Goal: Task Accomplishment & Management: Manage account settings

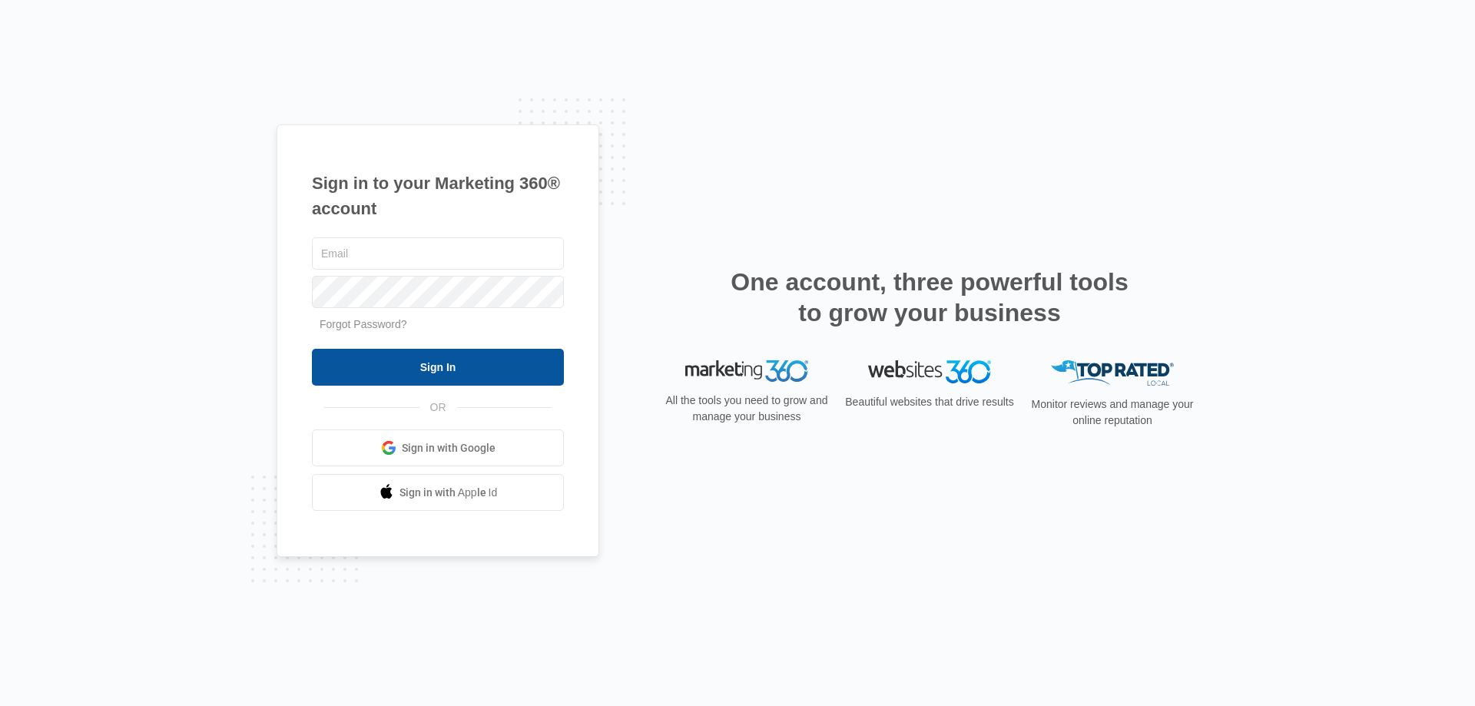
type input "[EMAIL_ADDRESS][DOMAIN_NAME]"
click at [440, 364] on input "Sign In" at bounding box center [438, 367] width 252 height 37
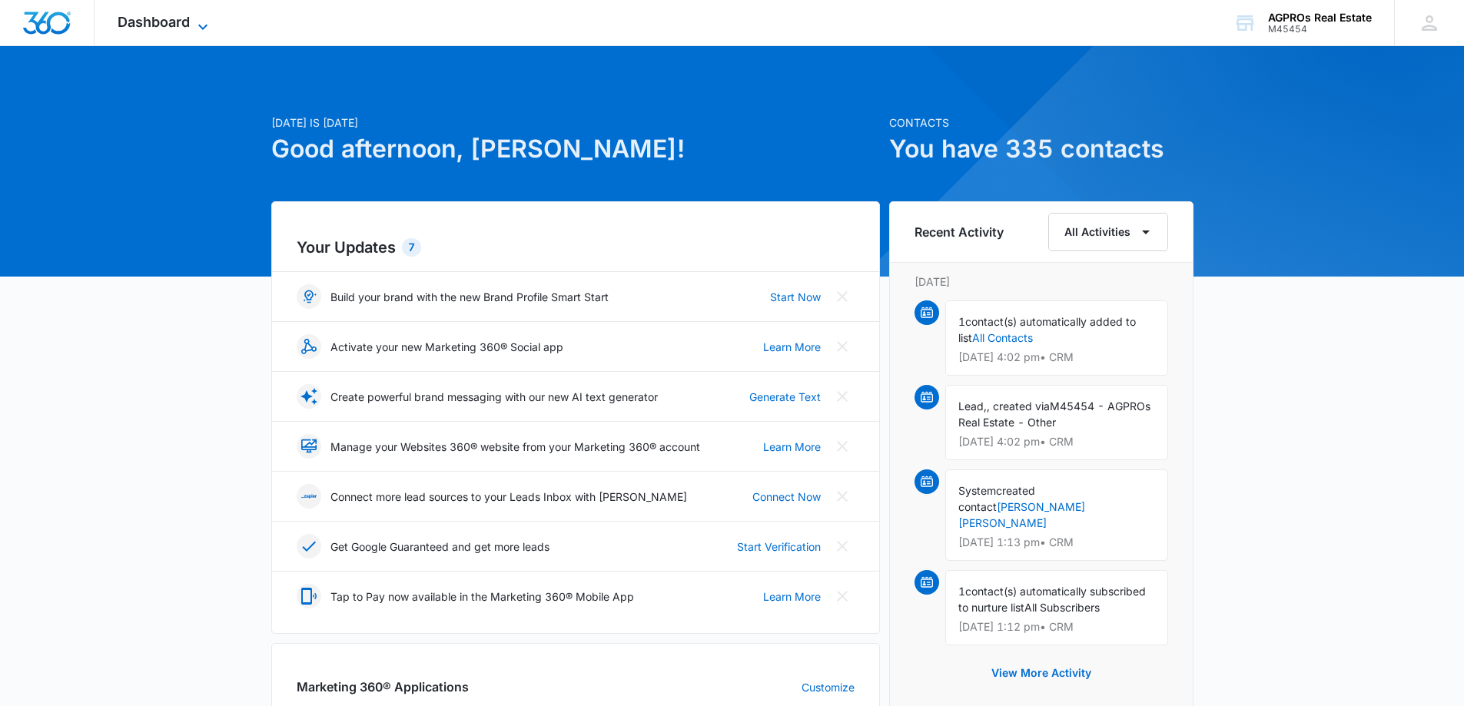
click at [149, 14] on span "Dashboard" at bounding box center [154, 22] width 72 height 16
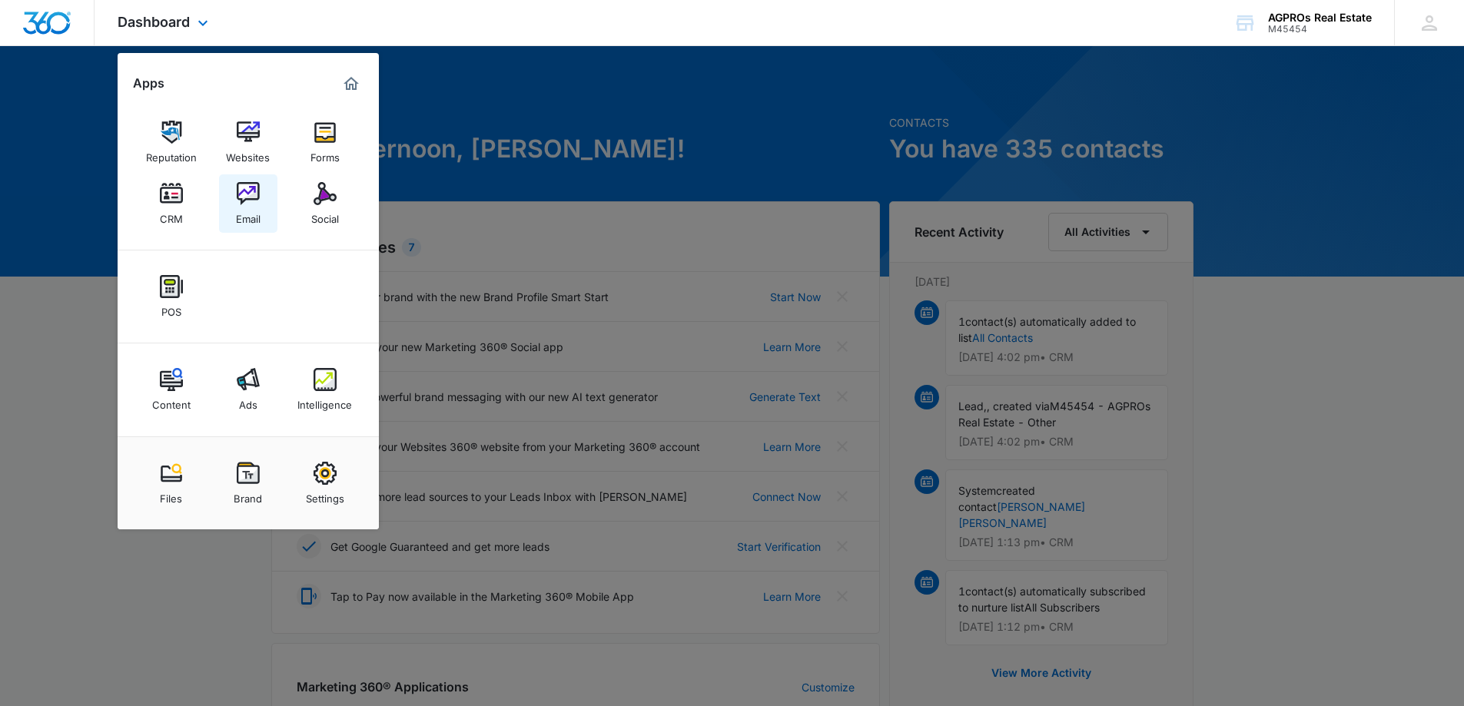
click at [244, 191] on img at bounding box center [248, 193] width 23 height 23
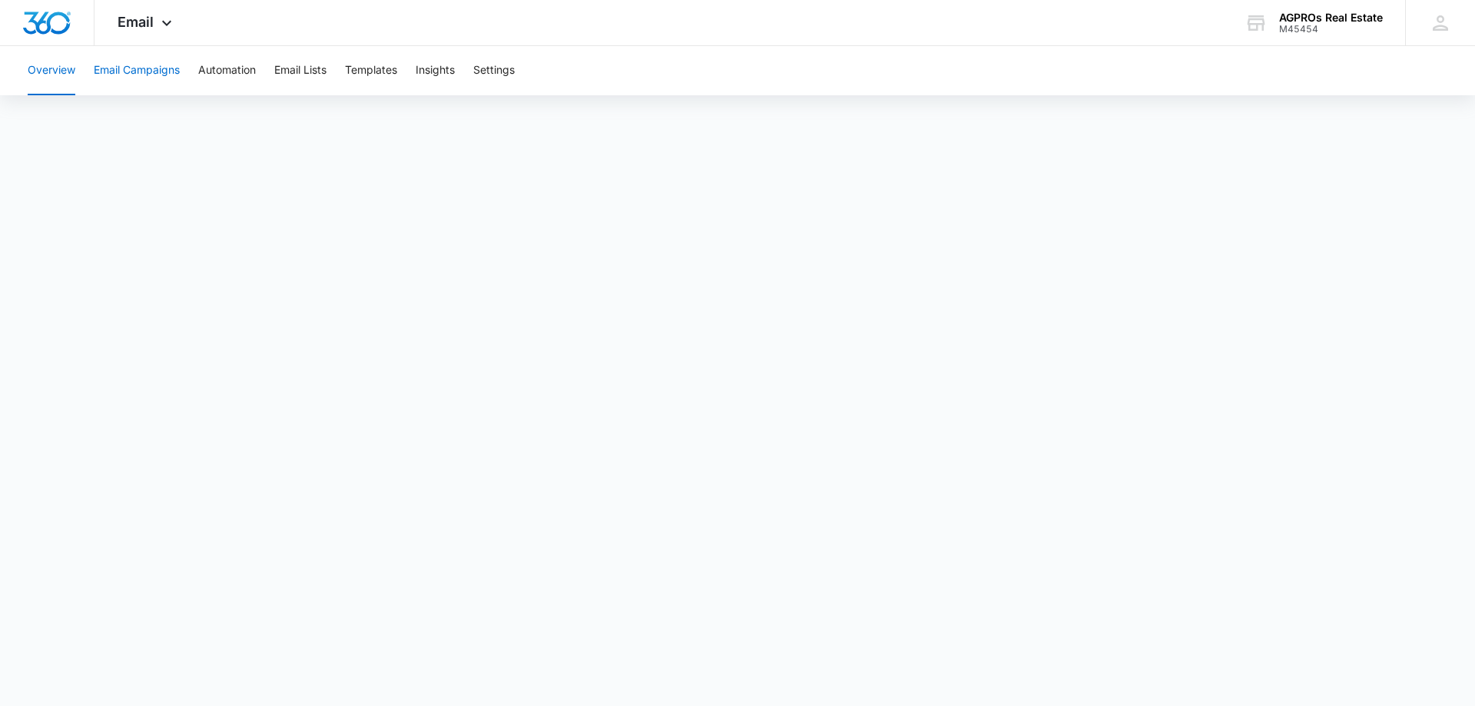
click at [140, 67] on button "Email Campaigns" at bounding box center [137, 70] width 86 height 49
click at [1328, 16] on div "AGPROs Real Estate" at bounding box center [1331, 18] width 104 height 12
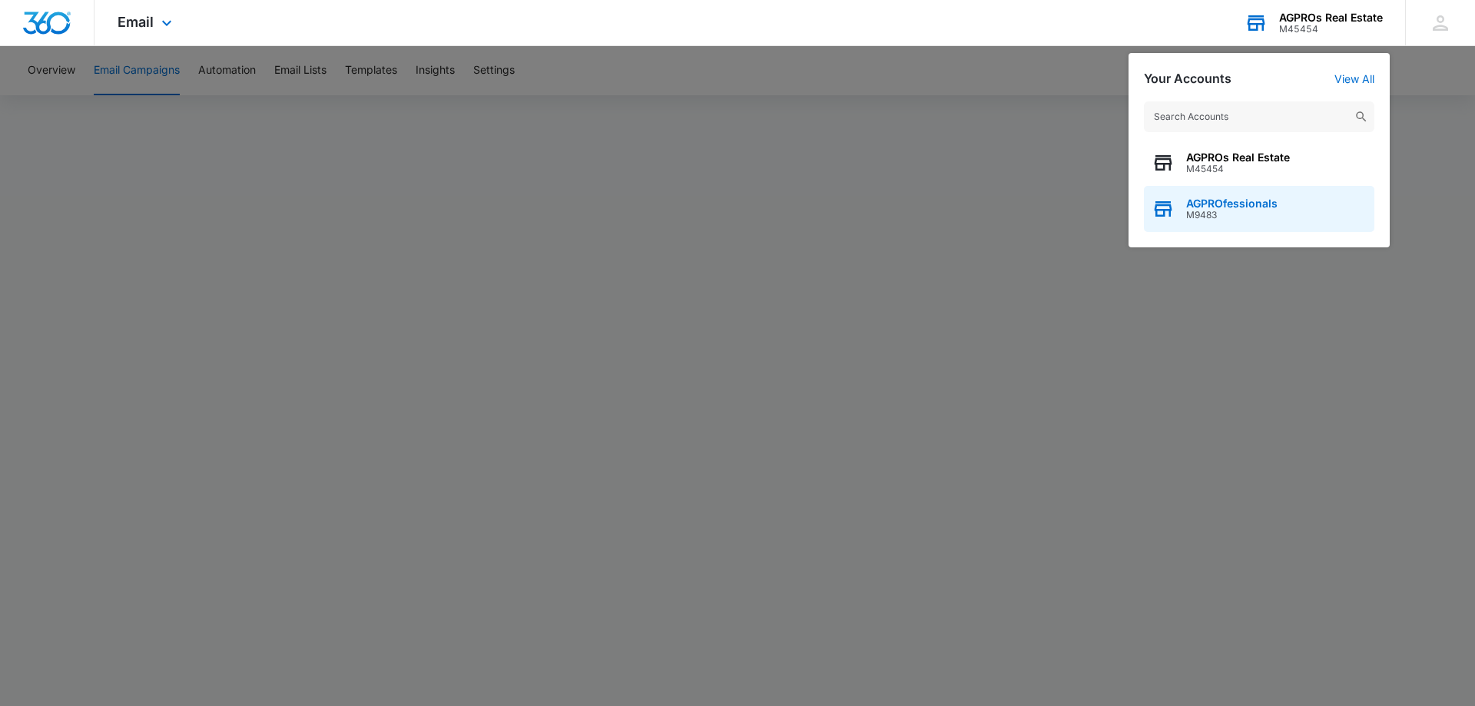
click at [1255, 199] on span "AGPROfessionals" at bounding box center [1231, 203] width 91 height 12
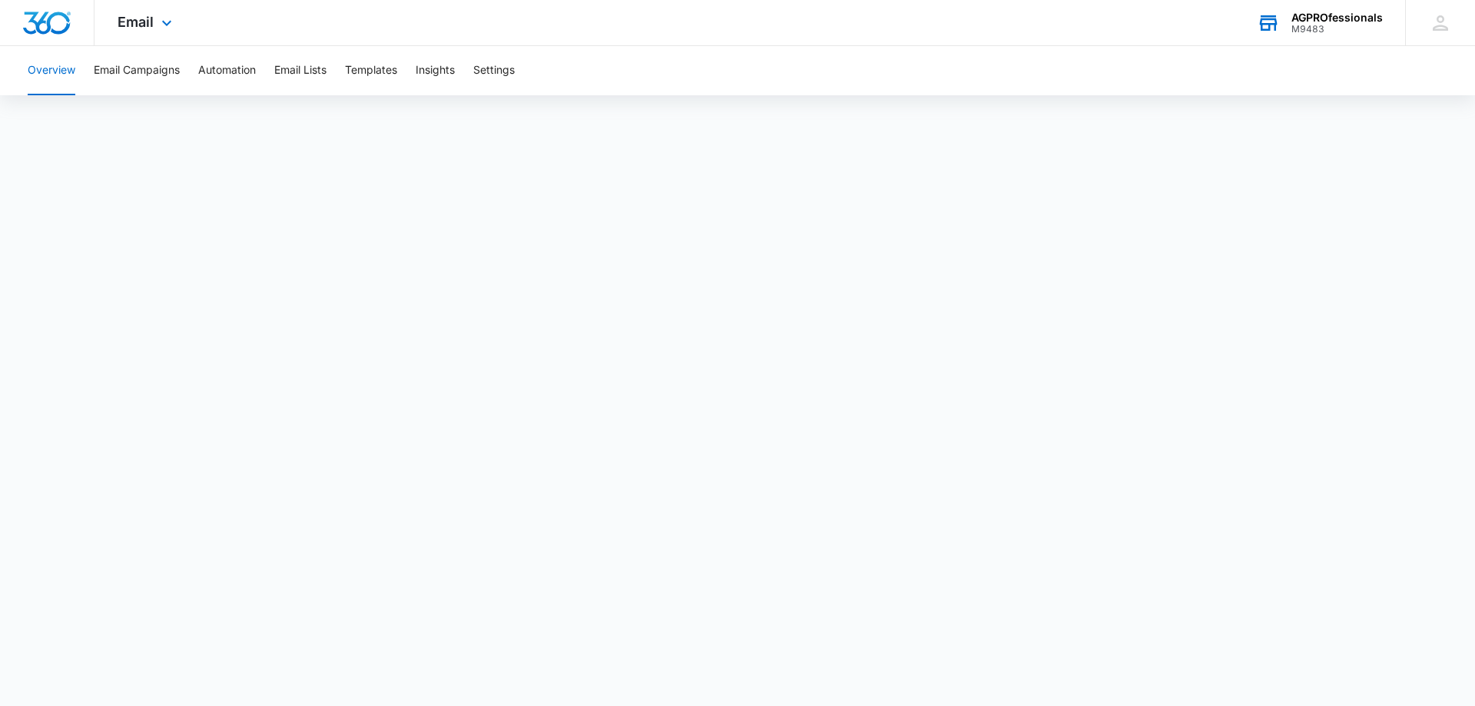
click at [1341, 15] on div "AGPROfessionals" at bounding box center [1336, 18] width 91 height 12
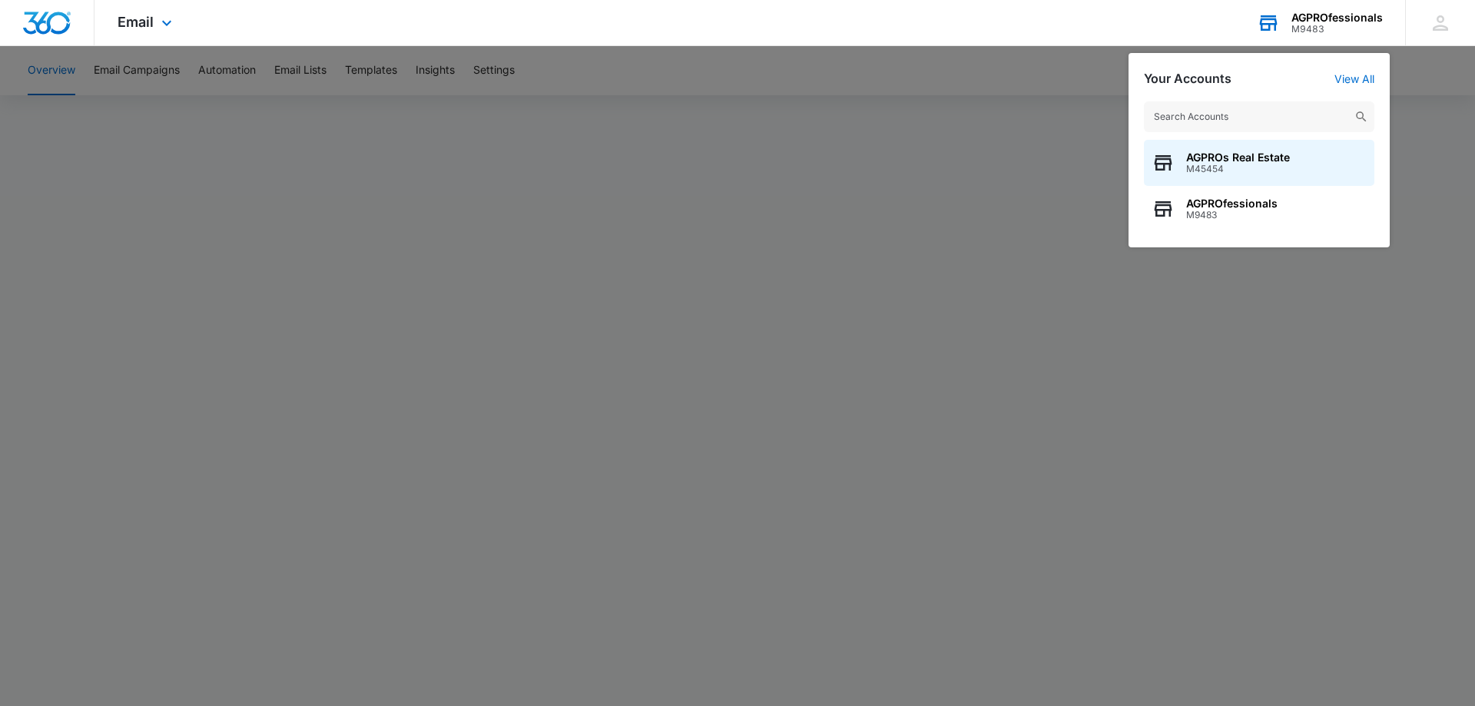
click at [1341, 15] on div "AGPROfessionals" at bounding box center [1336, 18] width 91 height 12
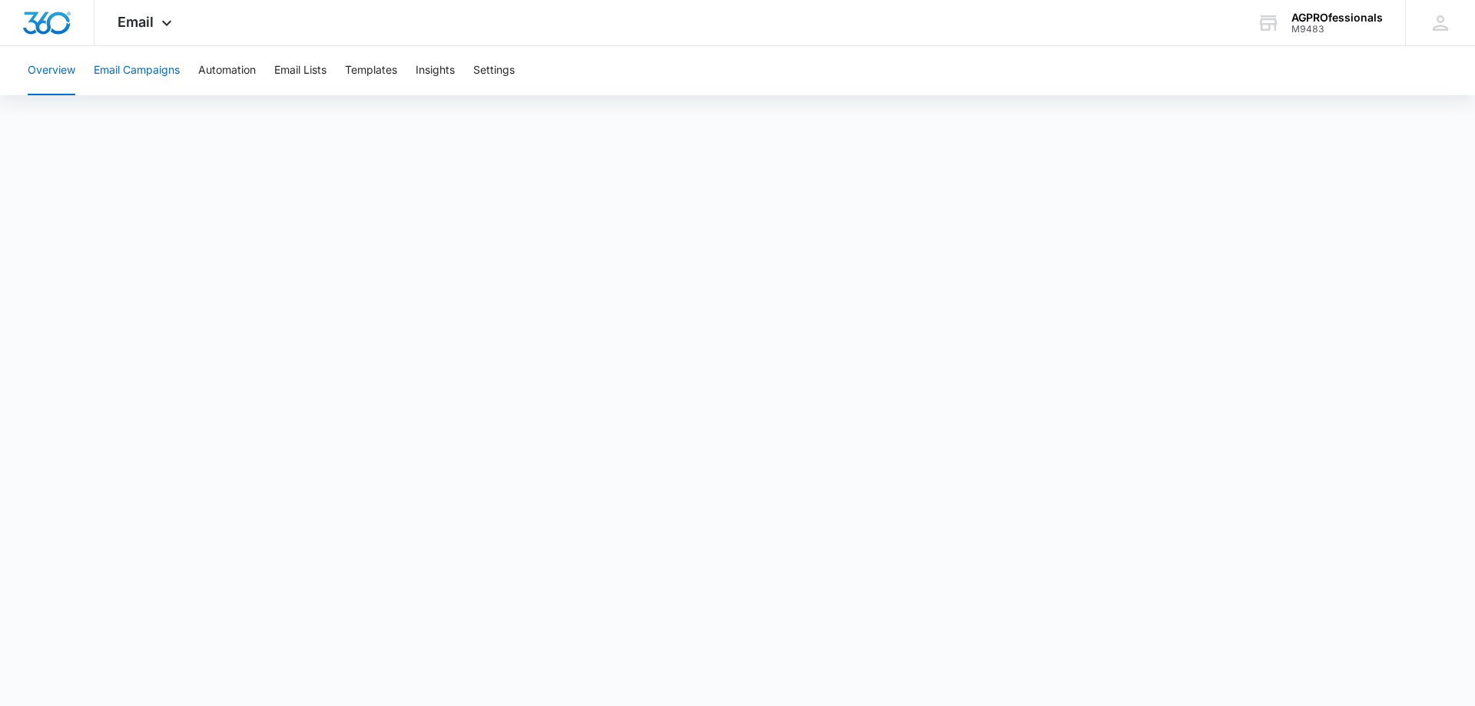
click at [137, 65] on button "Email Campaigns" at bounding box center [137, 70] width 86 height 49
click at [128, 18] on span "Email" at bounding box center [136, 22] width 36 height 16
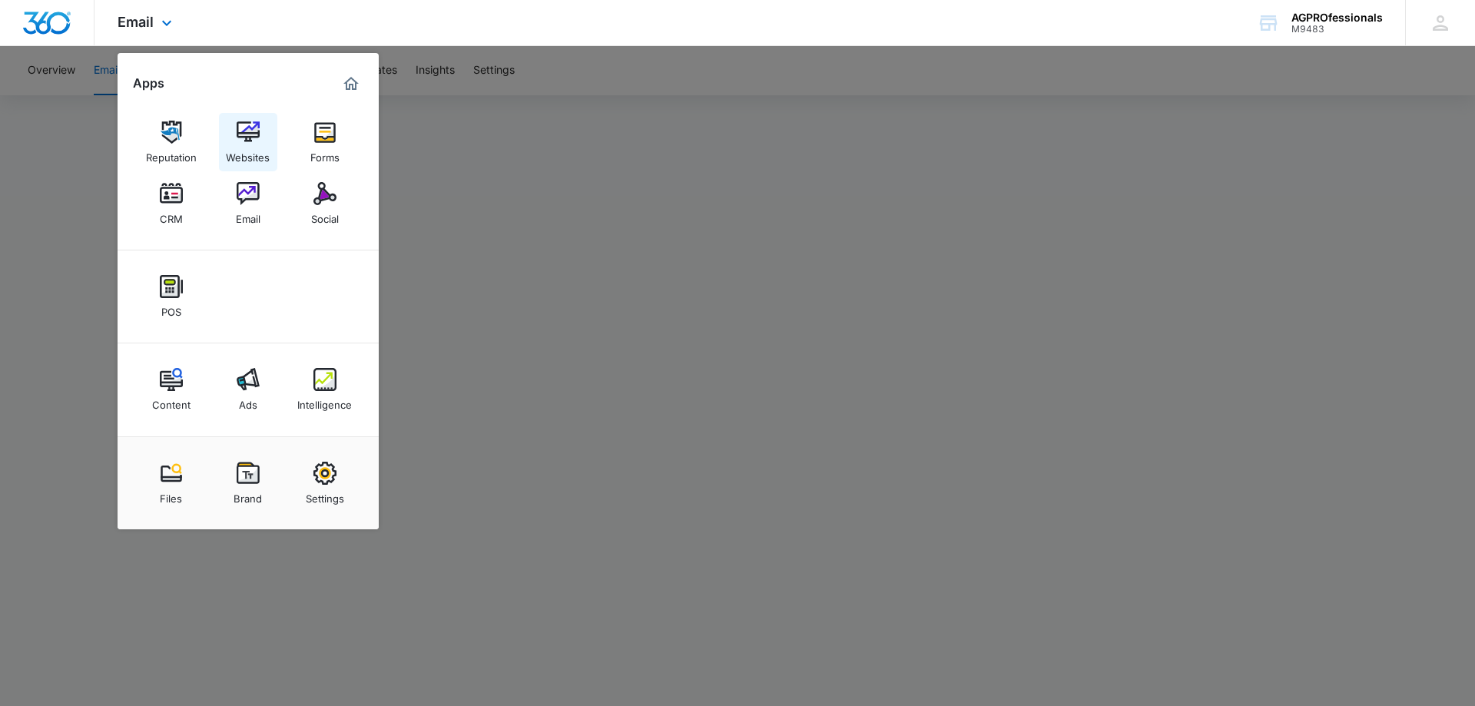
click at [245, 127] on img at bounding box center [248, 132] width 23 height 23
